Goal: Check status: Check status

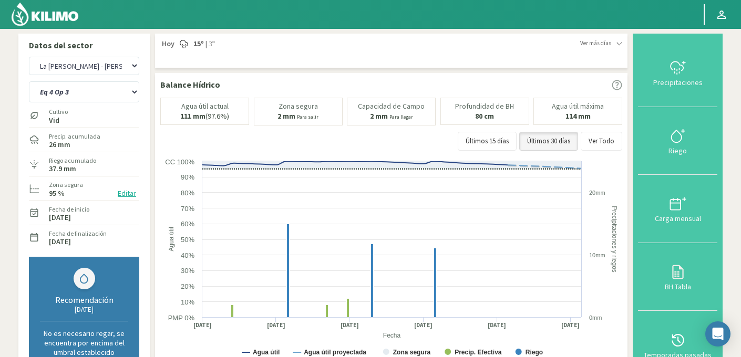
select select "1815: Object"
click at [29, 81] on select "Eq 1 Op 3 Eq 1 Op 4 Eq 2 Op 4 Eq 4 Op 1 Eq 4 Op 2 Eq 4 Op 3" at bounding box center [84, 91] width 110 height 21
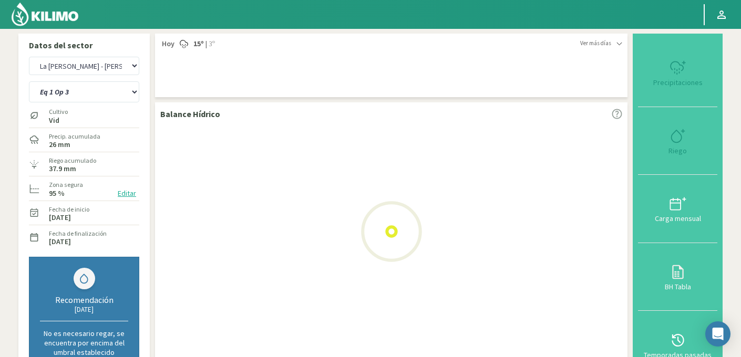
select select "41: Object"
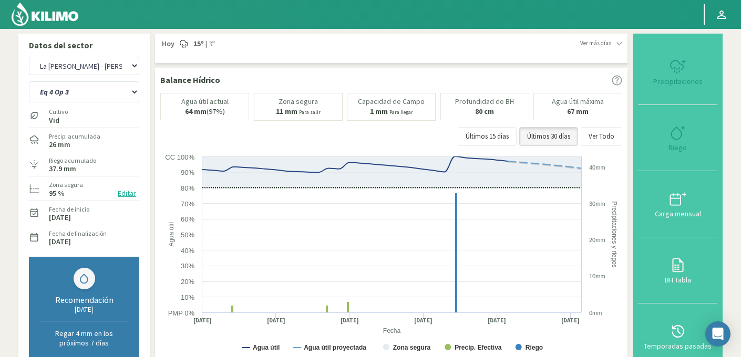
select select "2094: Object"
click at [82, 91] on select "Eq 1 Op 3 Eq 1 Op 4 Eq 2 Op 4 Eq 4 Op 1 Eq 4 Op 2 Eq 4 Op 3" at bounding box center [84, 91] width 110 height 21
click at [29, 81] on select "Eq 1 Op 3 Eq 1 Op 4 Eq 2 Op 4 Eq 4 Op 1 Eq 4 Op 2 Eq 4 Op 3" at bounding box center [84, 91] width 110 height 21
click at [70, 94] on select "Eq 1 Op 3 Eq 1 Op 4 Eq 2 Op 4 Eq 4 Op 1 Eq 4 Op 2 Eq 4 Op 3" at bounding box center [84, 91] width 110 height 21
click at [29, 81] on select "Eq 1 Op 3 Eq 1 Op 4 Eq 2 Op 4 Eq 4 Op 1 Eq 4 Op 2 Eq 4 Op 3" at bounding box center [84, 91] width 110 height 21
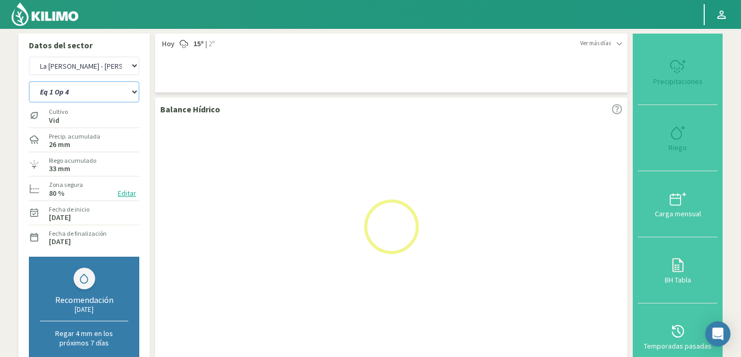
select select "42: Object"
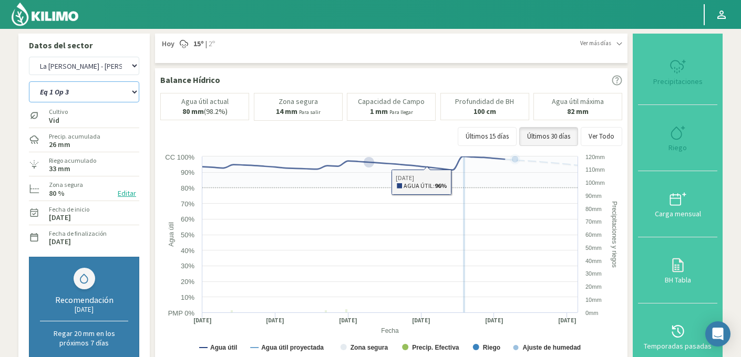
select select "2373: Object"
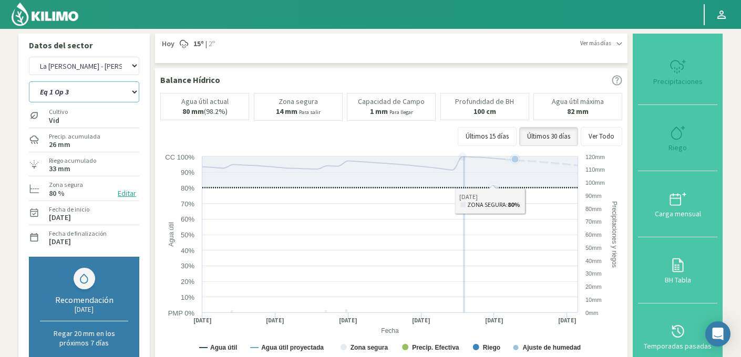
select select "49: Object"
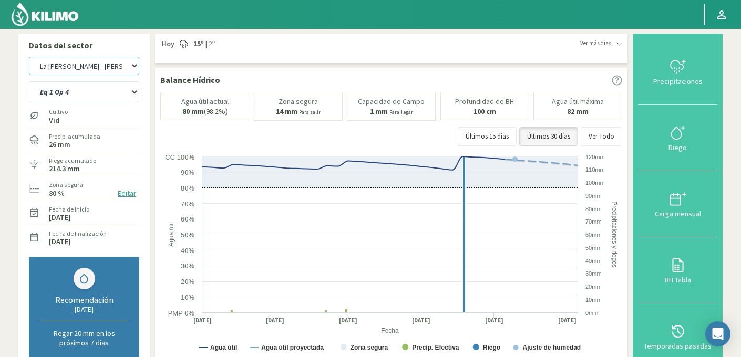
click at [113, 65] on select "Agr. Cardonal Agr. El [PERSON_NAME] Agrícola [GEOGRAPHIC_DATA] - IC Agrícola Ex…" at bounding box center [84, 66] width 110 height 18
click at [29, 57] on select "Agr. Cardonal Agr. El [PERSON_NAME] Agrícola [GEOGRAPHIC_DATA] - IC Agrícola Ex…" at bounding box center [84, 66] width 110 height 18
select select "2650: Object"
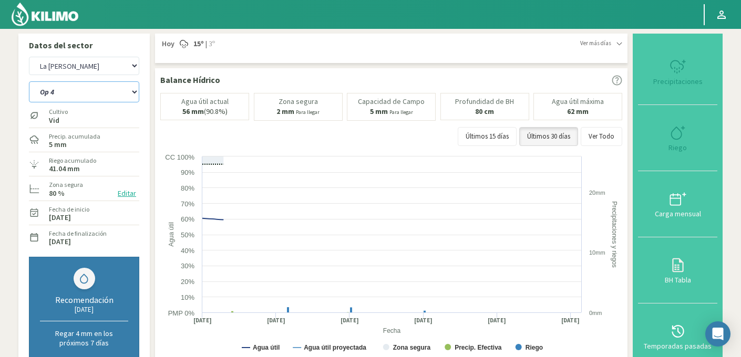
click at [85, 89] on select "Op 4 Op 5" at bounding box center [84, 91] width 110 height 21
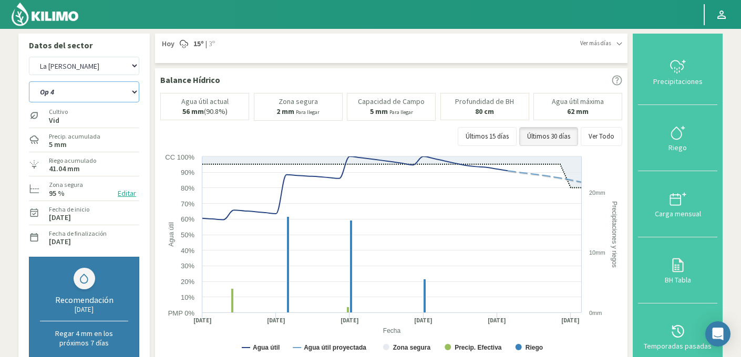
click at [29, 81] on select "Op 4 Op 5" at bounding box center [84, 91] width 110 height 21
click at [88, 83] on select "Op 4 Op 5" at bounding box center [84, 91] width 110 height 21
click at [29, 81] on select "Op 4 Op 5" at bounding box center [84, 91] width 110 height 21
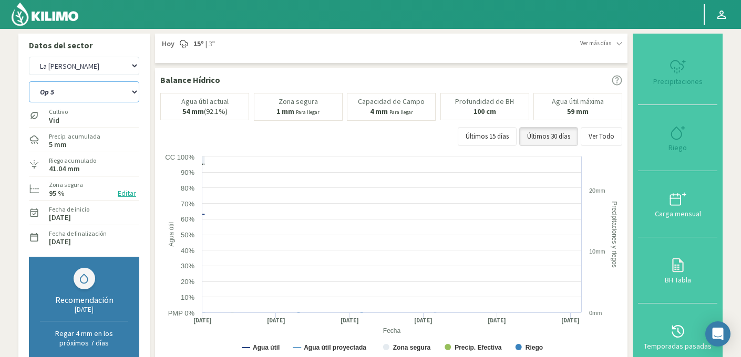
select select "54: Object"
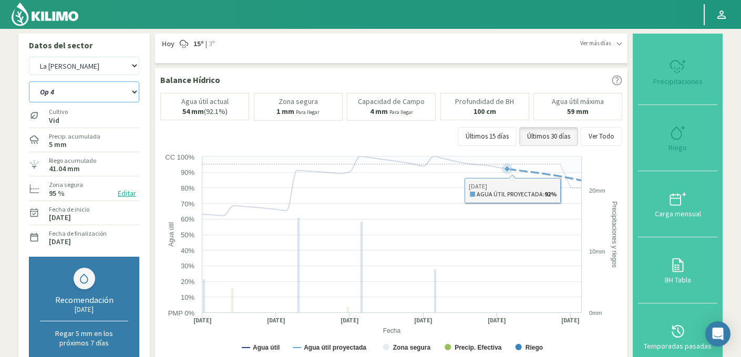
select select "2929: Object"
select select "57: Object"
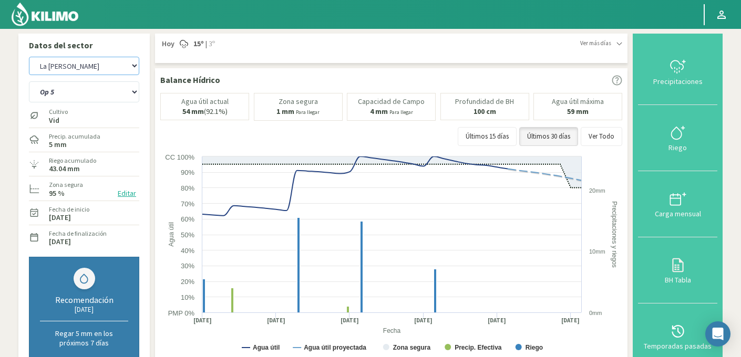
click at [94, 71] on select "Agr. Cardonal Agr. El [PERSON_NAME] Agrícola [GEOGRAPHIC_DATA] - IC Agrícola Ex…" at bounding box center [84, 66] width 110 height 18
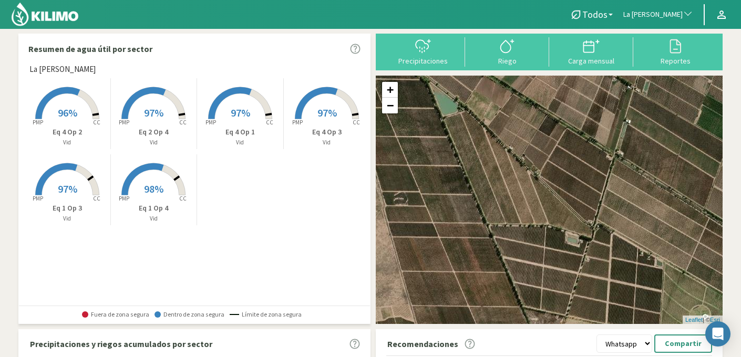
click at [662, 19] on span "La [PERSON_NAME] - [PERSON_NAME]" at bounding box center [652, 14] width 59 height 11
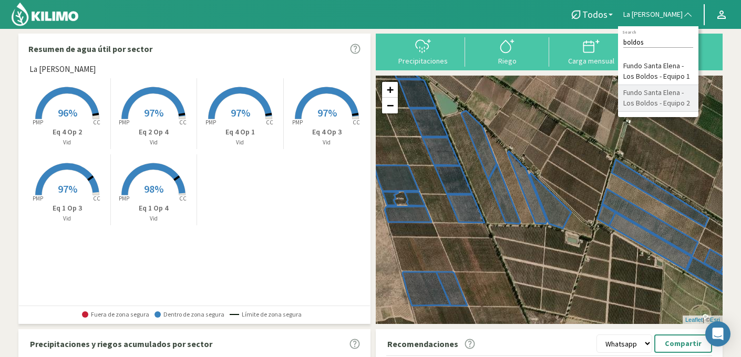
type input "boldos"
click at [657, 96] on li "Fundo Santa Elena - Los Boldos - Equipo 2" at bounding box center [658, 98] width 80 height 27
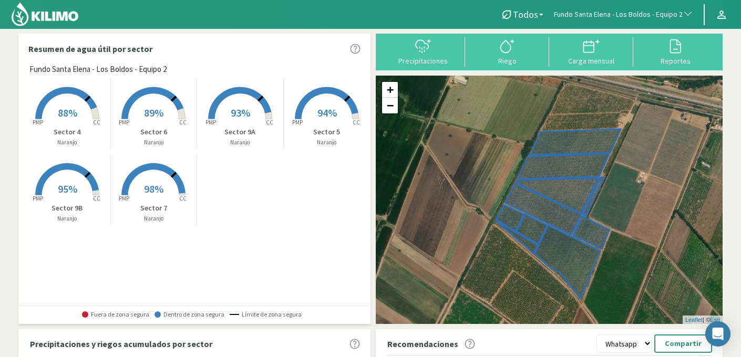
click at [162, 113] on rect at bounding box center [153, 120] width 84 height 84
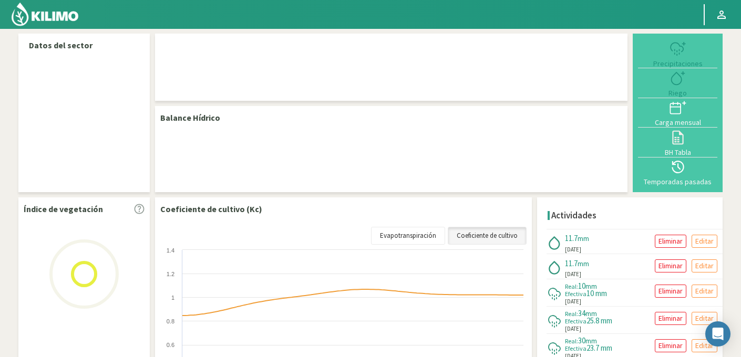
select select "110: Object"
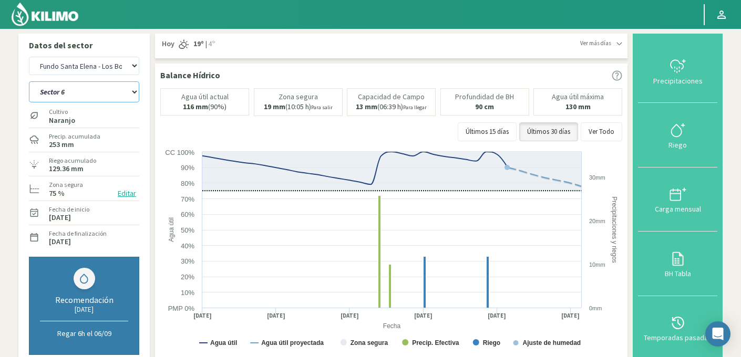
click at [82, 97] on select "Sector 4 Sector 5 Sector 6 Sector 7 Sector 9A Sector 9B" at bounding box center [84, 91] width 110 height 21
click at [92, 101] on select "Sector 4 Sector 5 Sector 6 Sector 7 Sector 9A Sector 9B" at bounding box center [84, 91] width 110 height 21
click at [29, 81] on select "Sector 4 Sector 5 Sector 6 Sector 7 Sector 9A Sector 9B" at bounding box center [84, 91] width 110 height 21
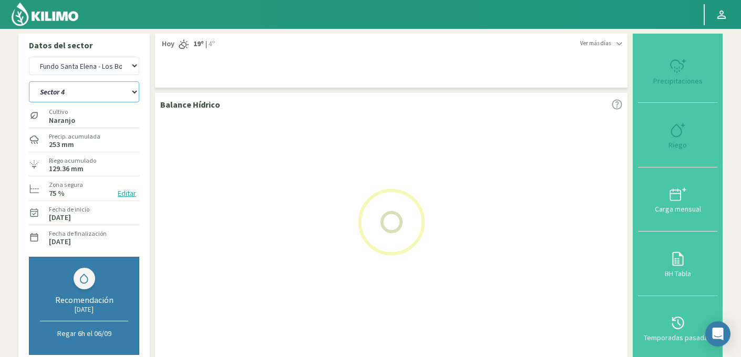
select select "2: Object"
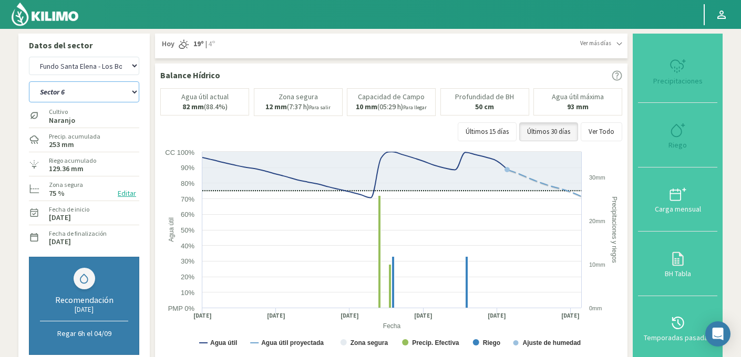
select select "389: Object"
click at [106, 89] on select "Sector 4 Sector 5 Sector 6 Sector 7 Sector 9A Sector 9B" at bounding box center [84, 91] width 110 height 21
click at [29, 81] on select "Sector 4 Sector 5 Sector 6 Sector 7 Sector 9A Sector 9B" at bounding box center [84, 91] width 110 height 21
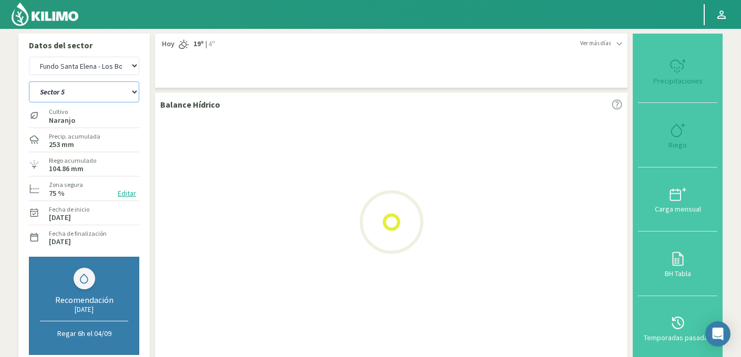
select select "6: Object"
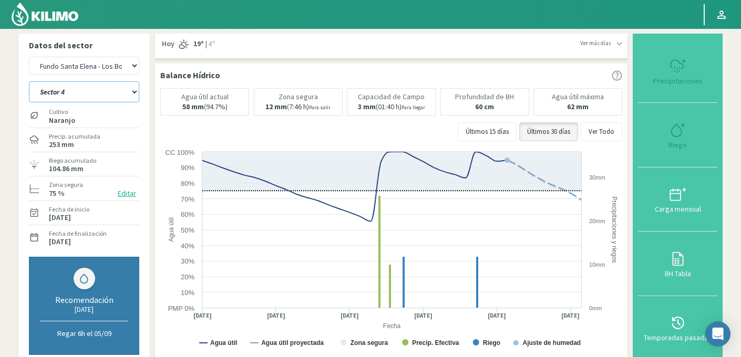
select select "668: Object"
select select "13: Object"
